Goal: Ask a question: Seek information or help from site administrators or community

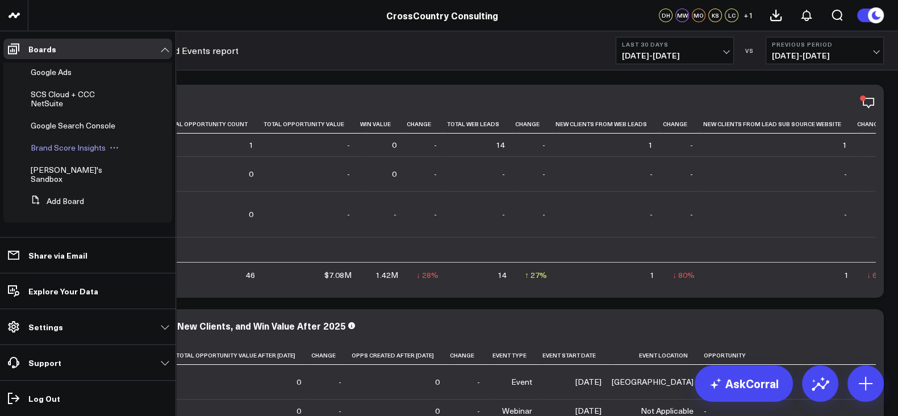
scroll to position [409, 0]
click at [64, 179] on span "[PERSON_NAME]'s Sandbox" at bounding box center [67, 174] width 72 height 20
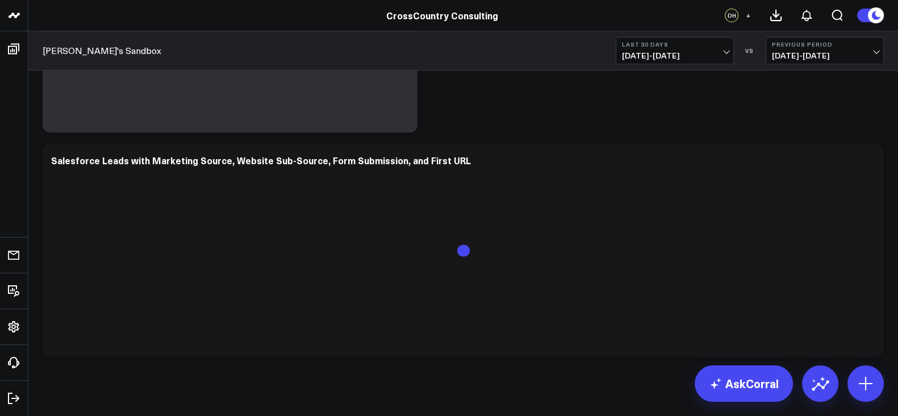
scroll to position [660, 0]
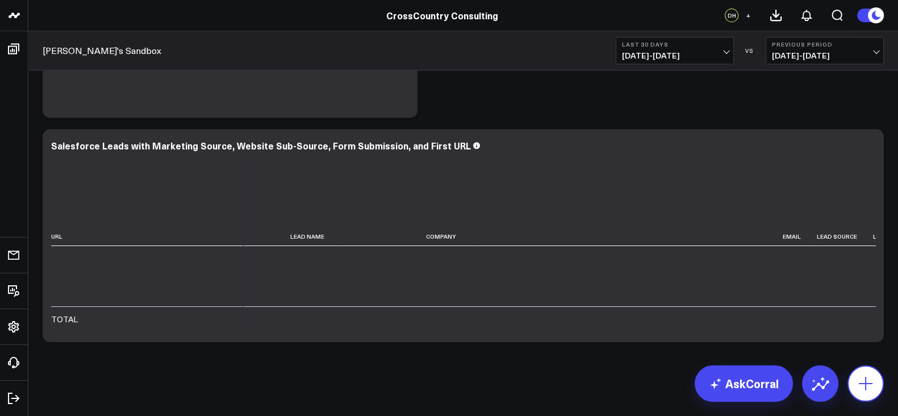
click at [873, 372] on button at bounding box center [865, 383] width 36 height 36
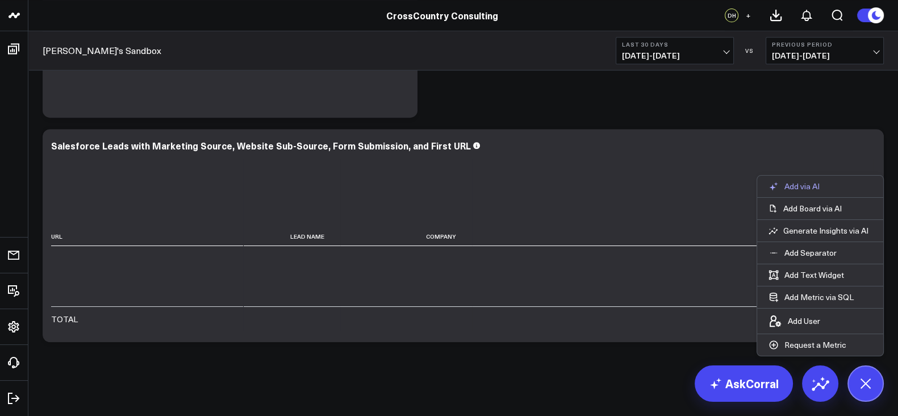
click at [807, 190] on p "Add via AI" at bounding box center [801, 186] width 35 height 10
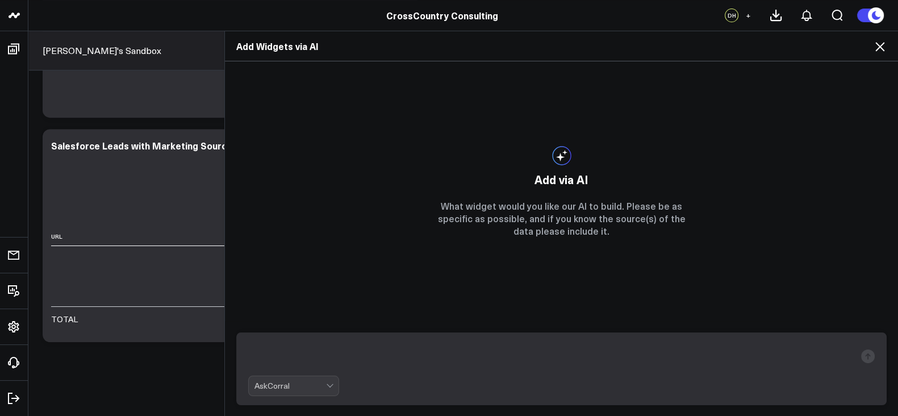
click at [326, 381] on div at bounding box center [331, 385] width 10 height 19
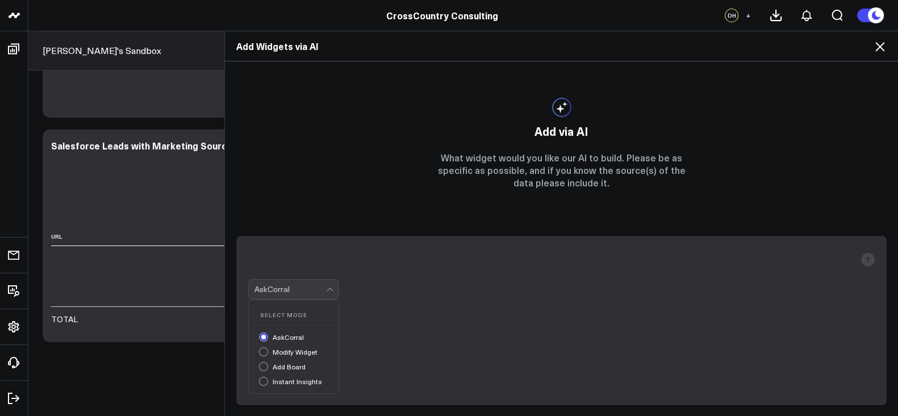
click at [873, 52] on icon at bounding box center [880, 47] width 14 height 14
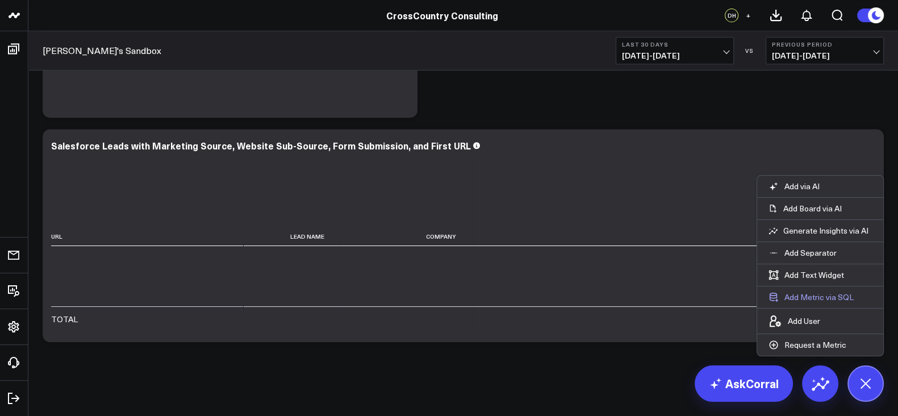
click at [812, 300] on button "Add Metric via SQL" at bounding box center [811, 297] width 108 height 22
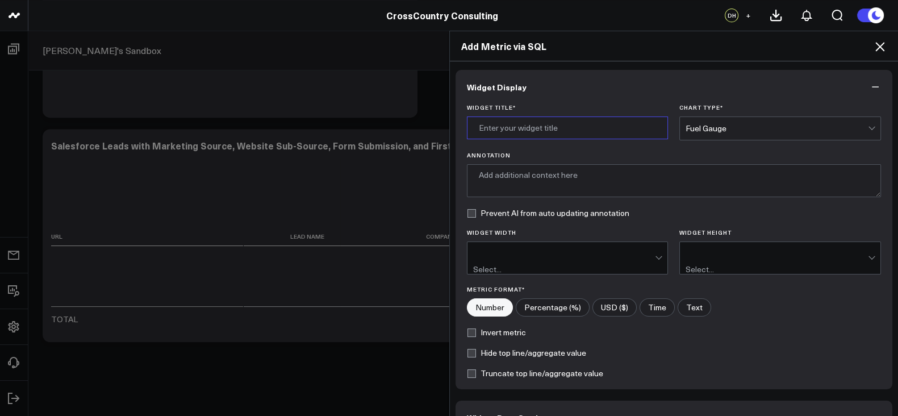
click at [550, 133] on input "Widget Title *" at bounding box center [568, 127] width 202 height 23
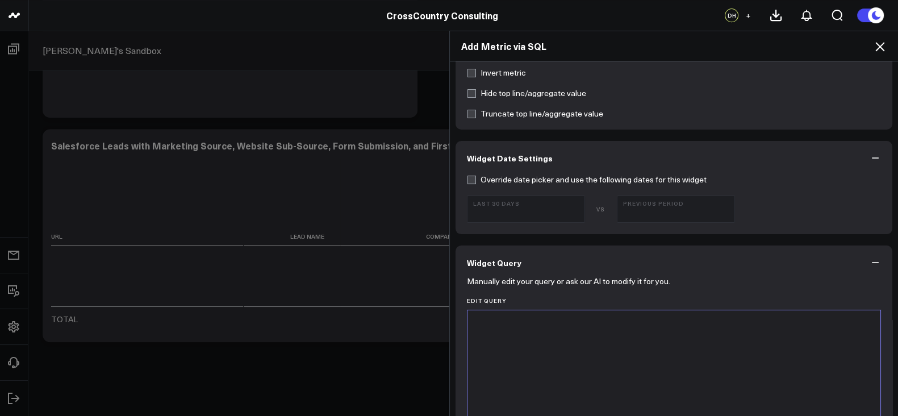
scroll to position [298, 0]
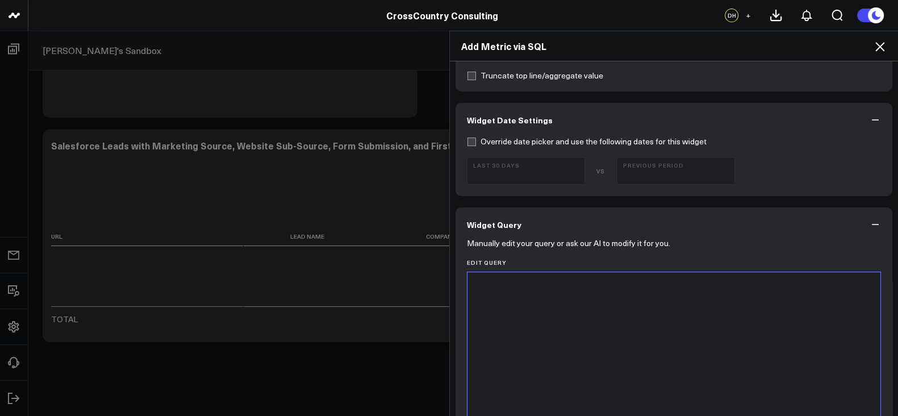
type input "test Ga4 and hubspot queory"
click at [540, 308] on div at bounding box center [674, 413] width 402 height 271
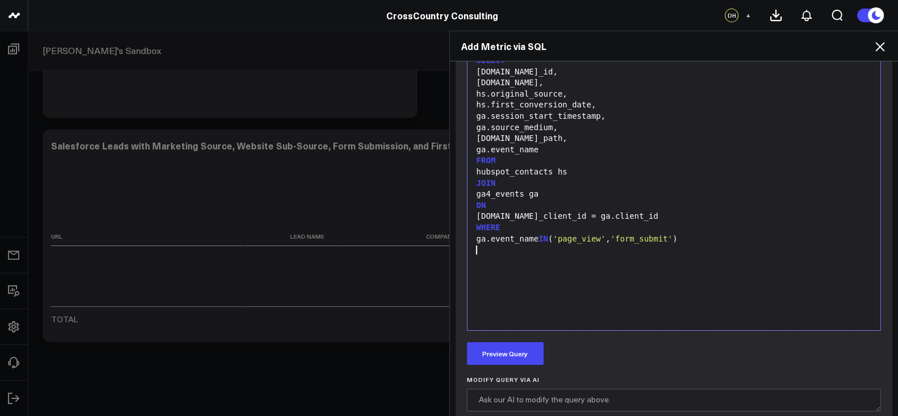
scroll to position [655, 0]
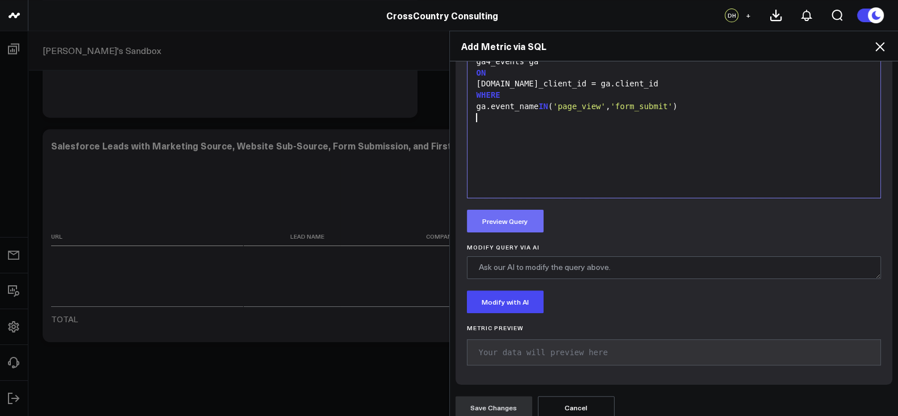
click at [495, 210] on button "Preview Query" at bounding box center [505, 221] width 77 height 23
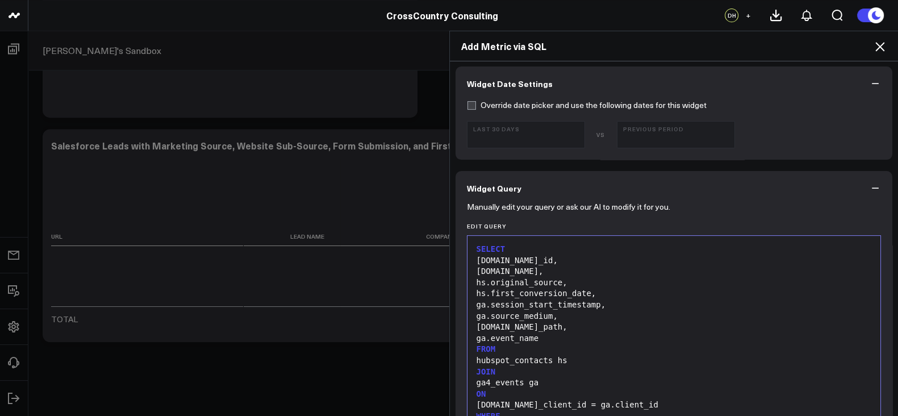
scroll to position [369, 0]
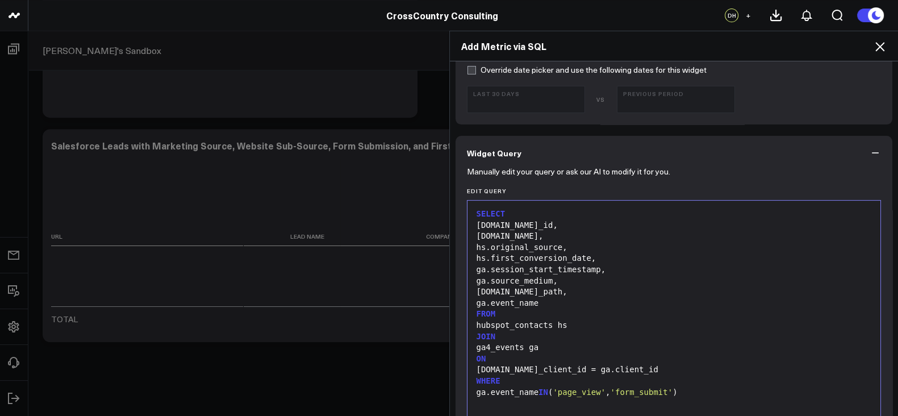
click at [554, 320] on div "hubspot_contacts hs" at bounding box center [674, 325] width 402 height 11
click at [564, 320] on div "hubspot_contacts hs" at bounding box center [674, 325] width 402 height 11
click at [547, 320] on div "hubspot_contacts hs" at bounding box center [674, 325] width 402 height 11
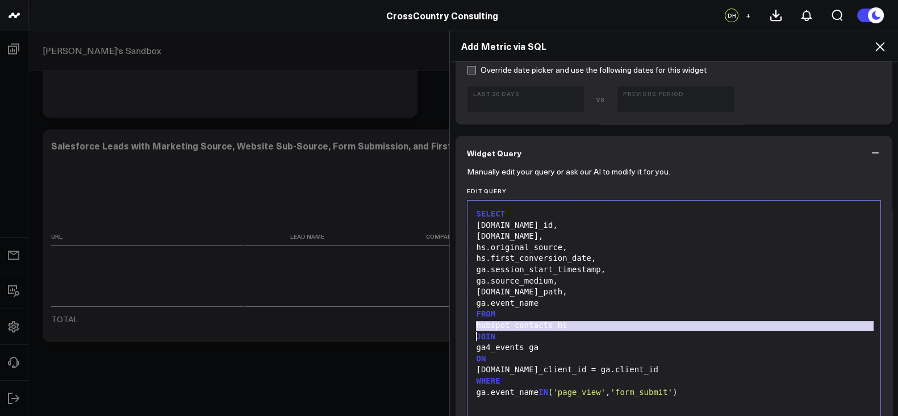
click at [547, 320] on div "hubspot_contacts hs" at bounding box center [674, 325] width 402 height 11
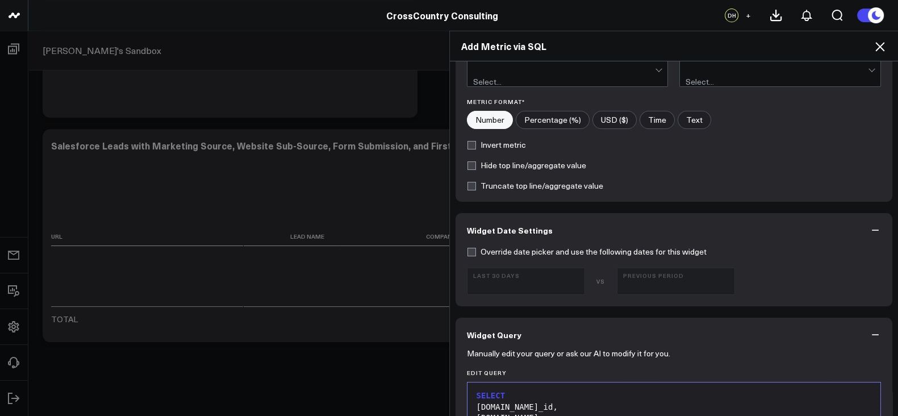
scroll to position [165, 0]
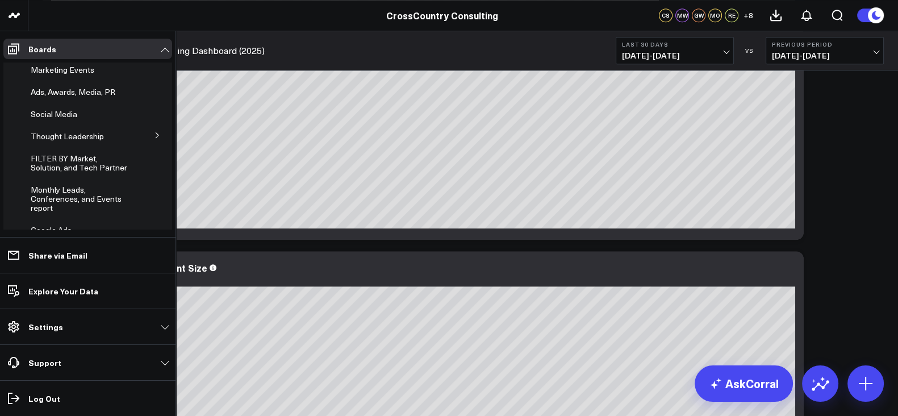
scroll to position [468, 0]
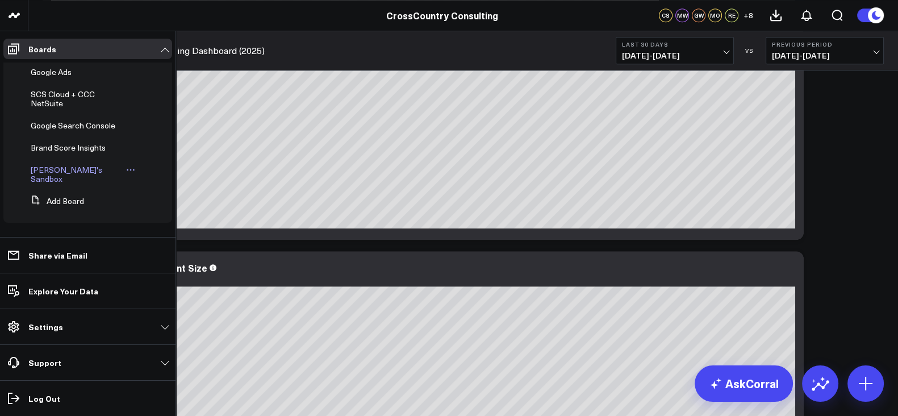
click at [58, 182] on span "[PERSON_NAME]'s Sandbox" at bounding box center [67, 174] width 72 height 20
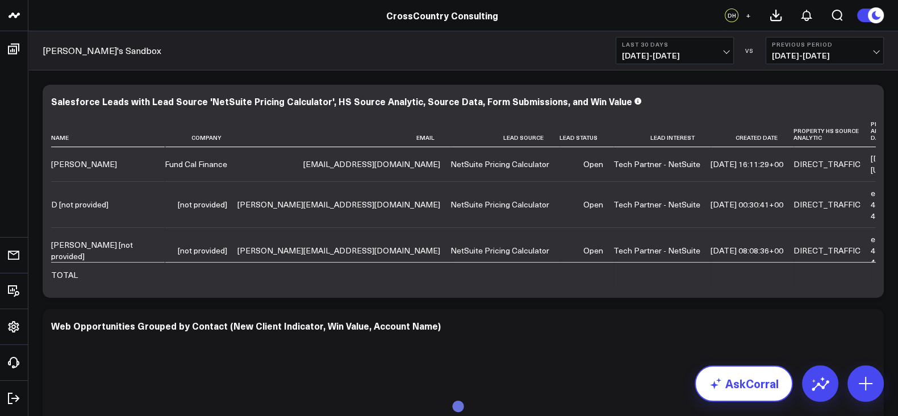
click at [738, 374] on link "AskCorral" at bounding box center [743, 383] width 98 height 36
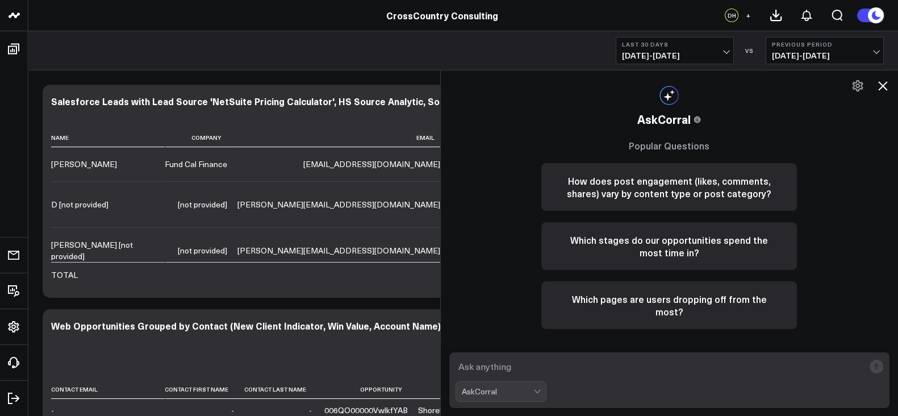
click at [593, 384] on div "AskCorral" at bounding box center [669, 391] width 428 height 20
click at [600, 376] on form "AskCorral" at bounding box center [669, 380] width 441 height 56
click at [603, 372] on textarea at bounding box center [659, 366] width 409 height 20
paste textarea "“Show me all available tables from HubSpot and GA4.”"
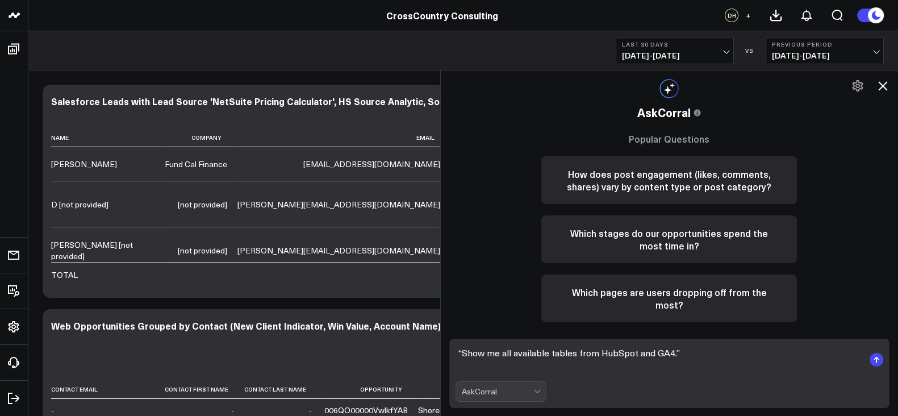
type textarea "“Show me all available tables from HubSpot and GA4.”"
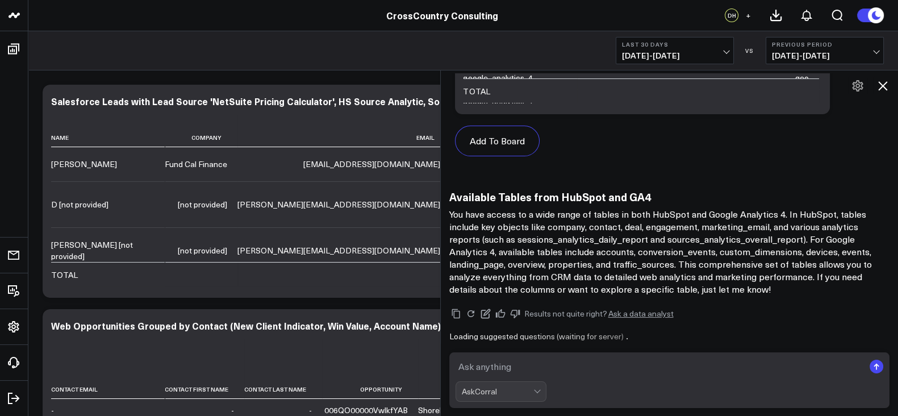
scroll to position [993, 0]
